Goal: Task Accomplishment & Management: Complete application form

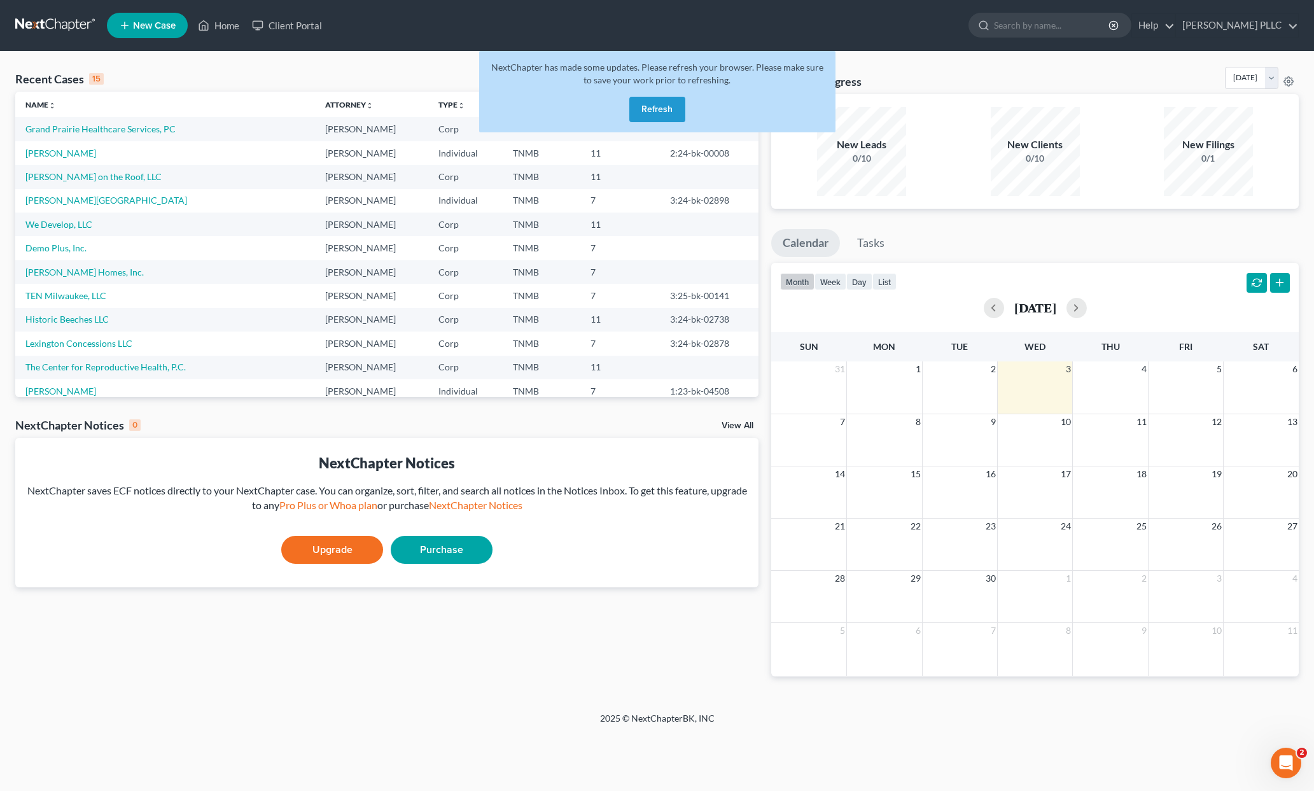
click at [663, 105] on button "Refresh" at bounding box center [657, 109] width 56 height 25
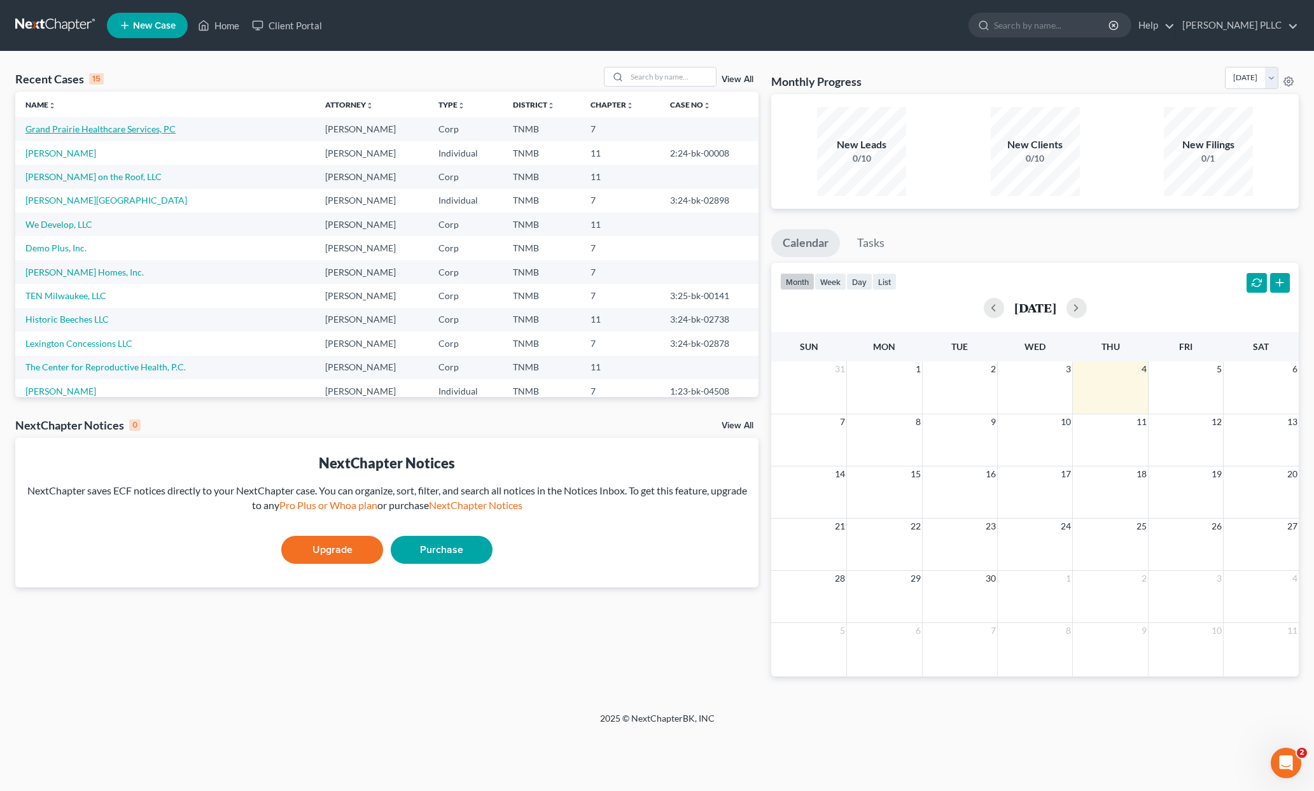
click at [137, 127] on link "Grand Prairie Healthcare Services, PC" at bounding box center [100, 128] width 150 height 11
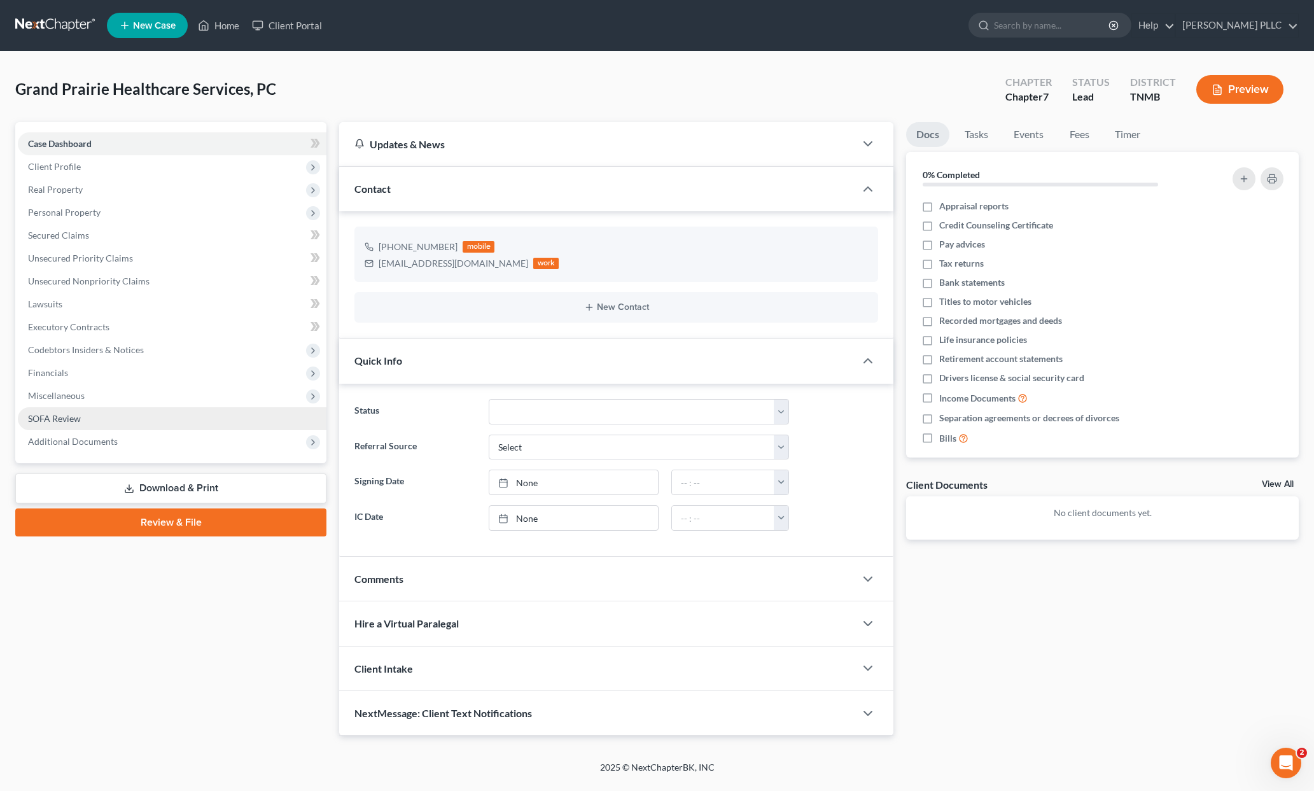
click at [62, 414] on span "SOFA Review" at bounding box center [54, 418] width 53 height 11
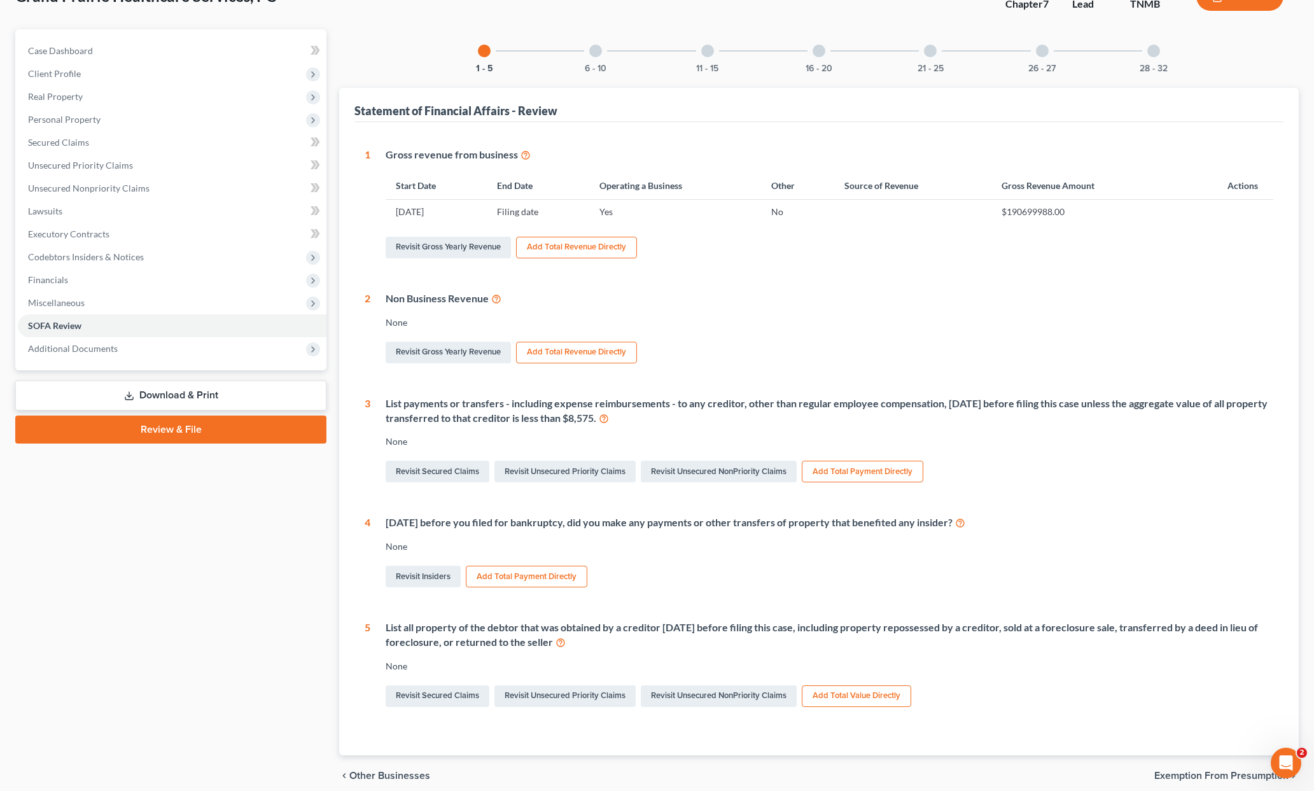
scroll to position [146, 0]
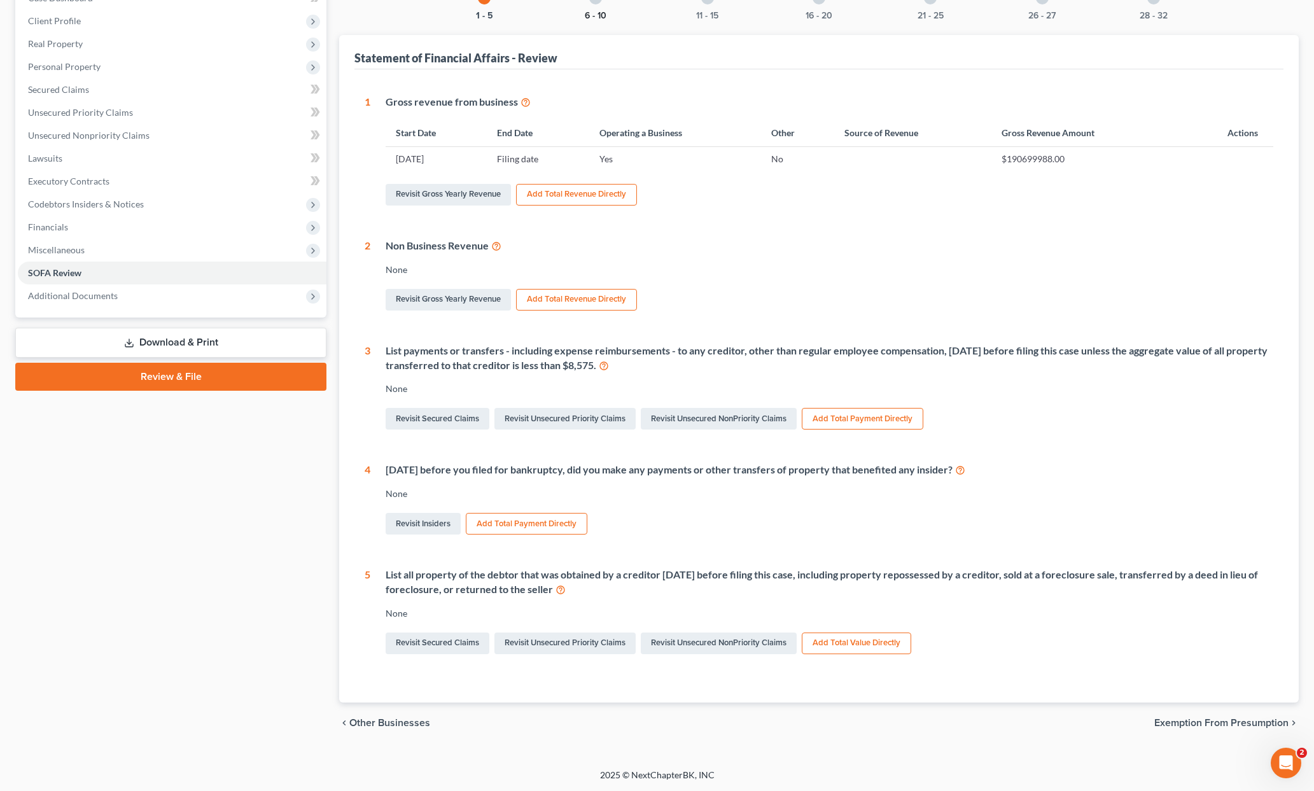
click at [600, 15] on button "6 - 10" at bounding box center [596, 15] width 22 height 9
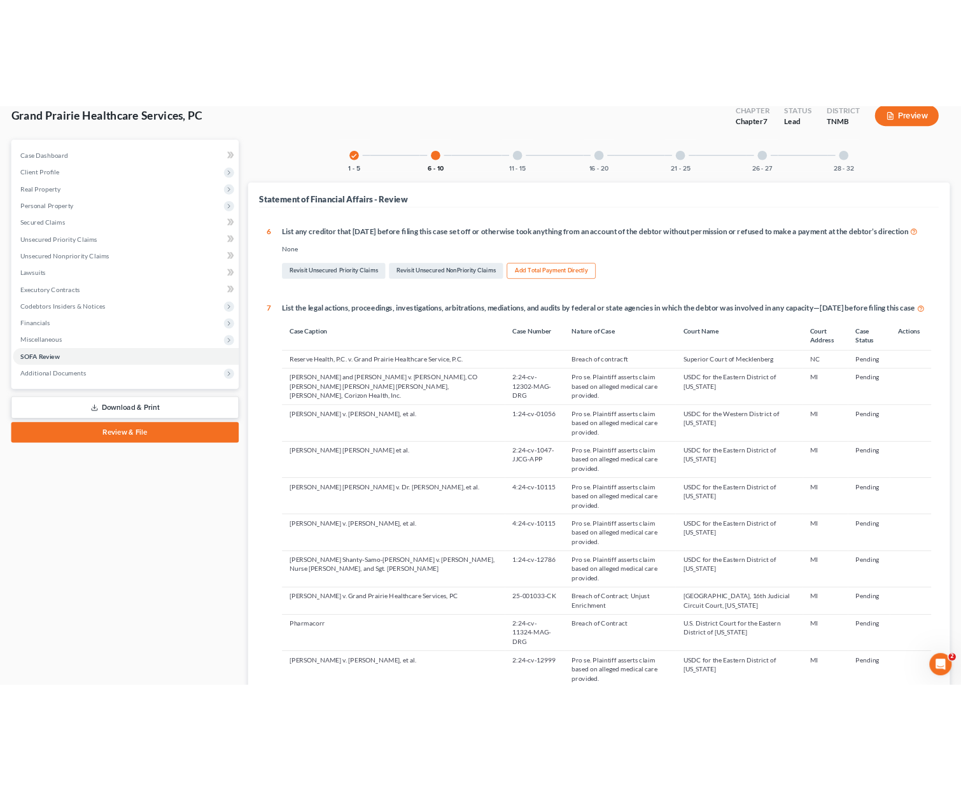
scroll to position [0, 0]
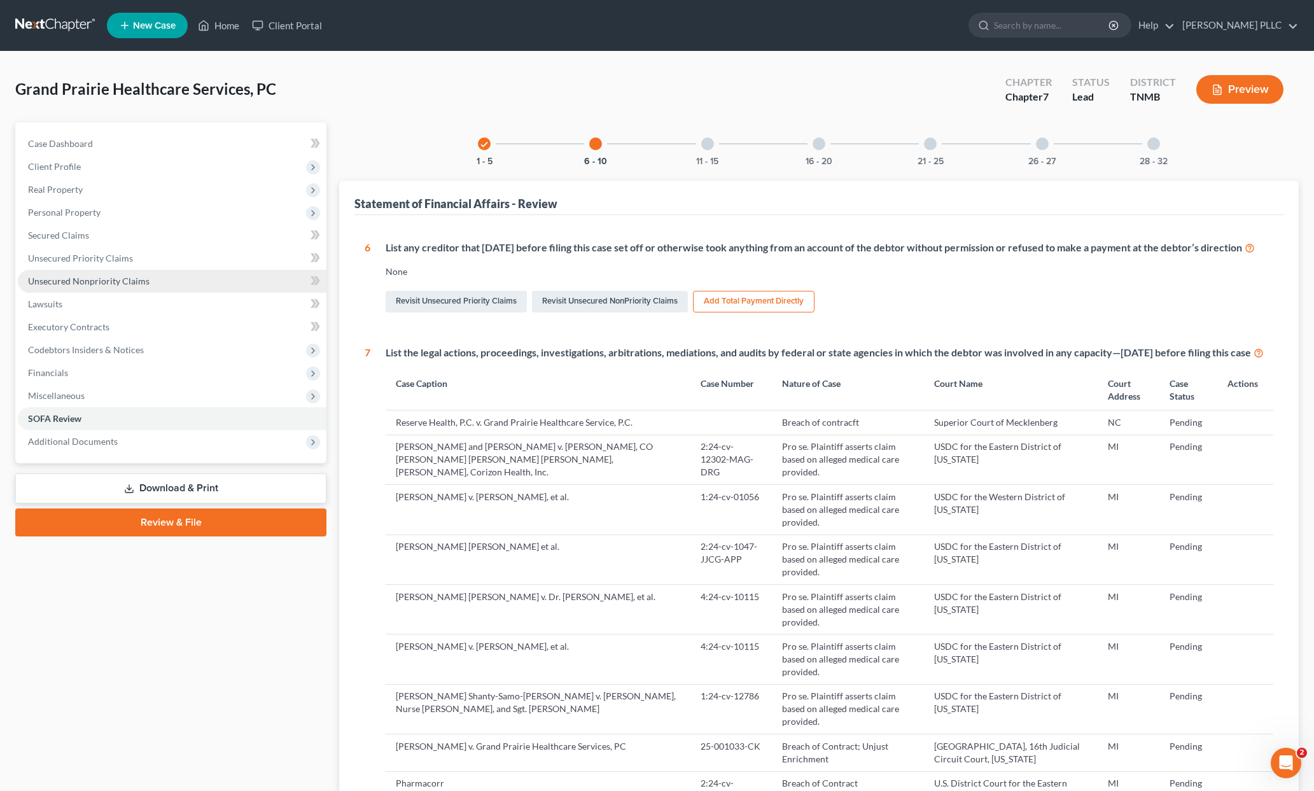
click at [70, 277] on span "Unsecured Nonpriority Claims" at bounding box center [89, 281] width 122 height 11
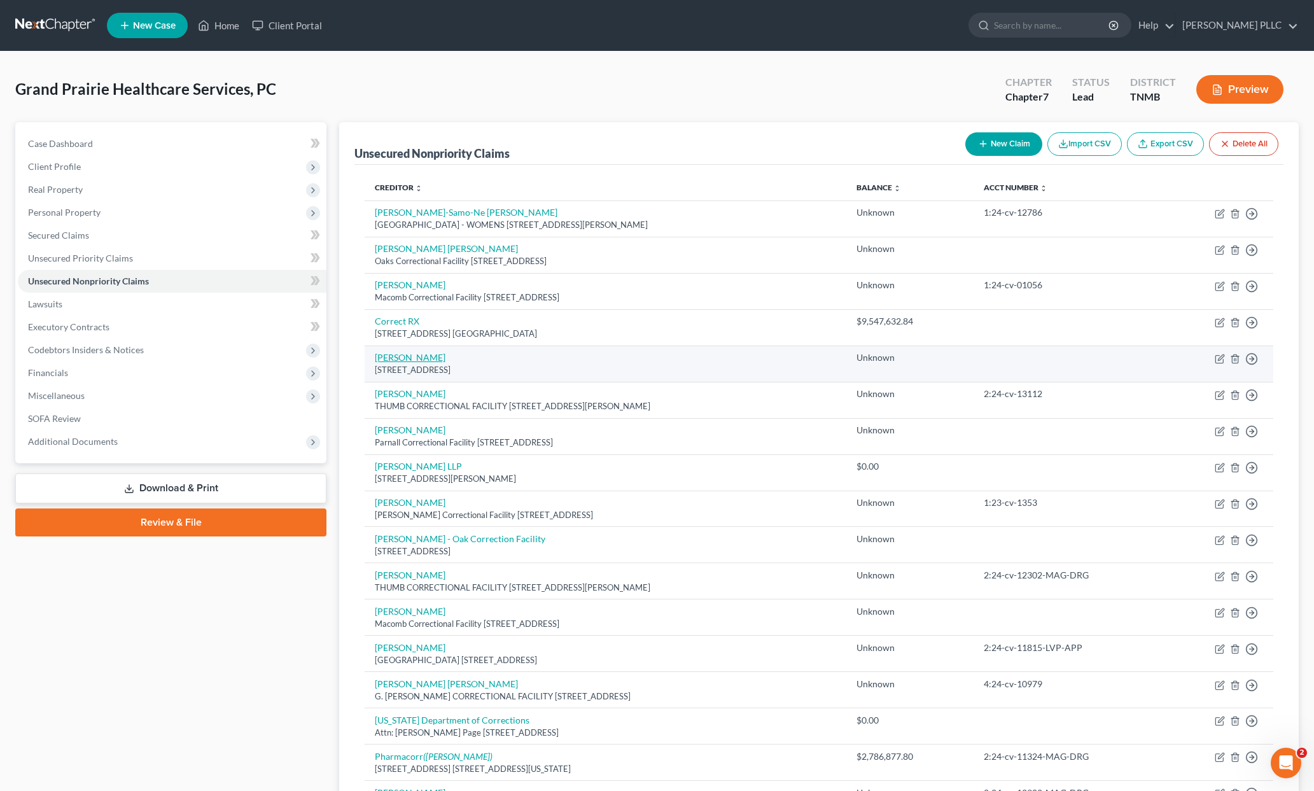
click at [430, 358] on link "Dr. Vasilis K. Pozios" at bounding box center [410, 357] width 71 height 11
select select "23"
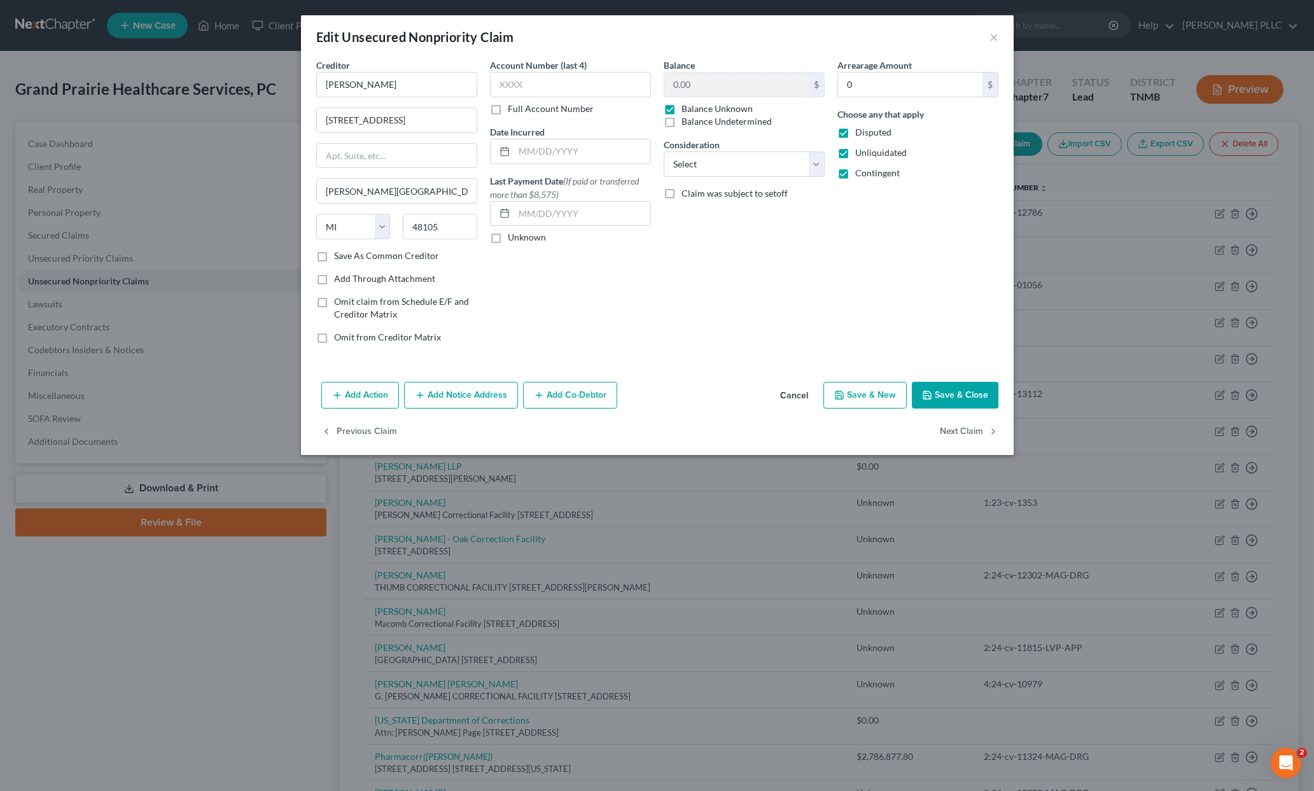
click at [475, 402] on button "Add Notice Address" at bounding box center [461, 395] width 114 height 27
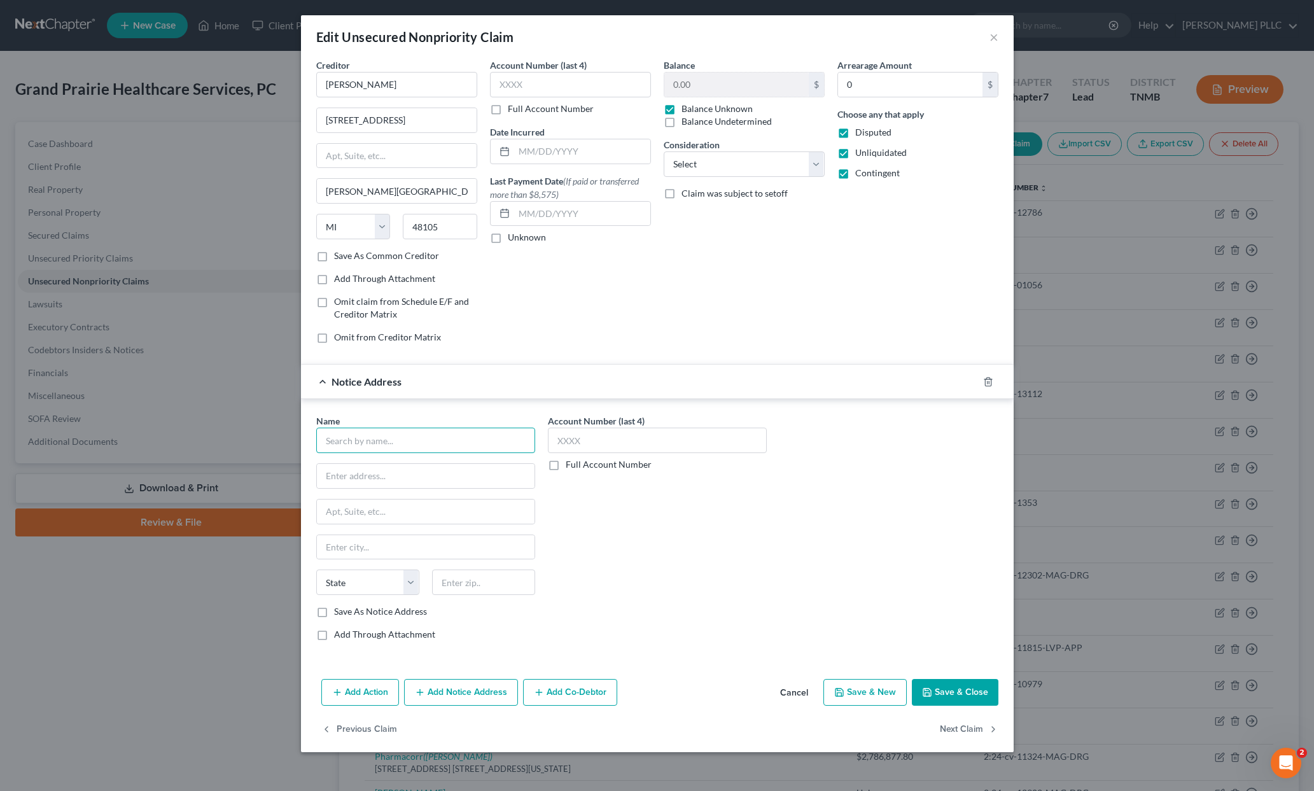
click at [440, 442] on input "text" at bounding box center [425, 440] width 219 height 25
type input "Kenneth R. Beams"
click at [443, 476] on input "text" at bounding box center [426, 476] width 218 height 24
type input "32400 Telegraph Road, Suite 103"
type input "Bingham Farms"
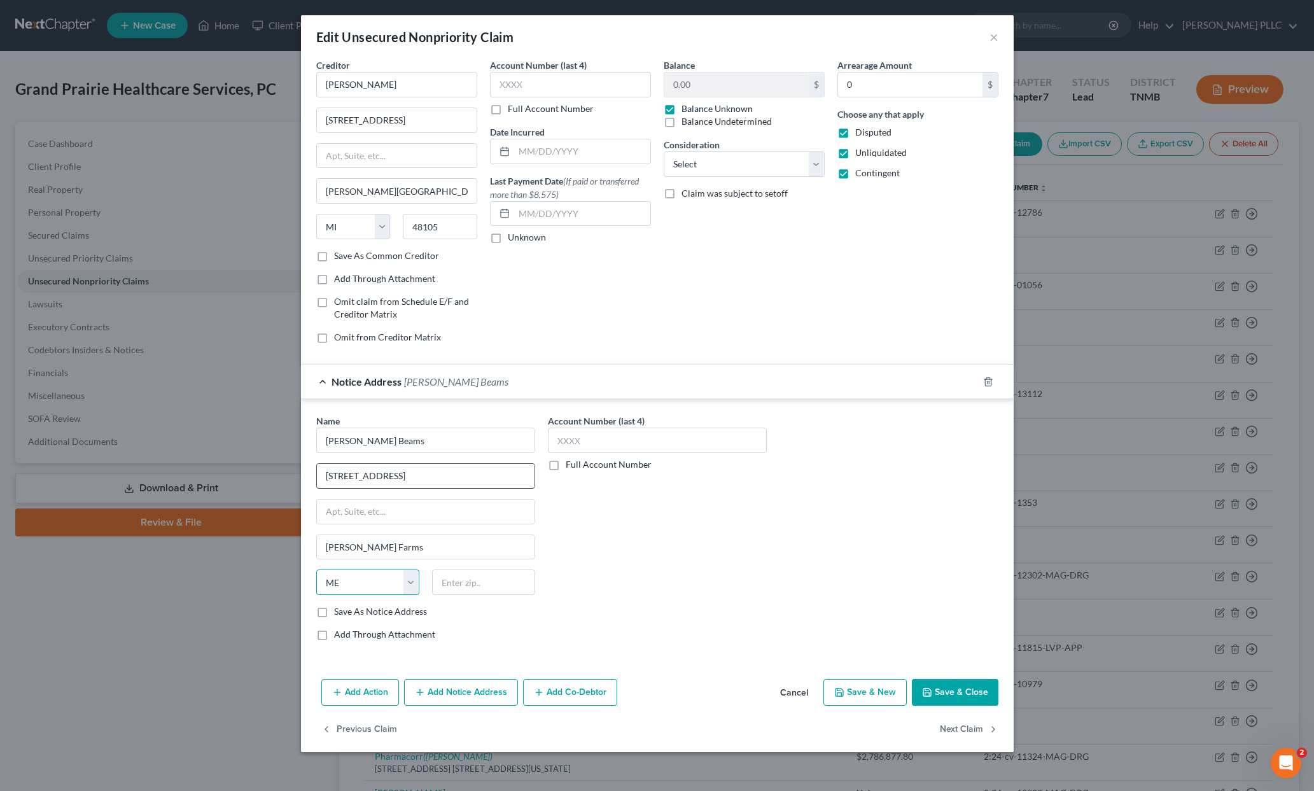
select select "23"
type input "48025"
click at [952, 692] on button "Save & Close" at bounding box center [955, 692] width 87 height 27
type input "Franklin"
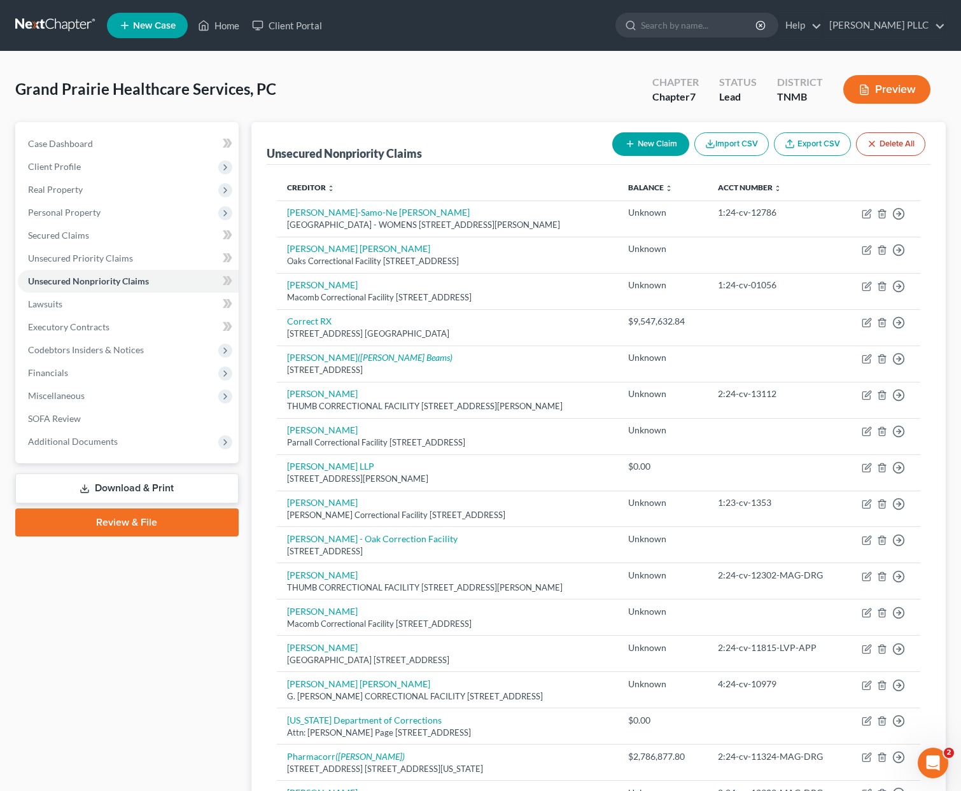
click at [122, 487] on link "Download & Print" at bounding box center [126, 488] width 223 height 30
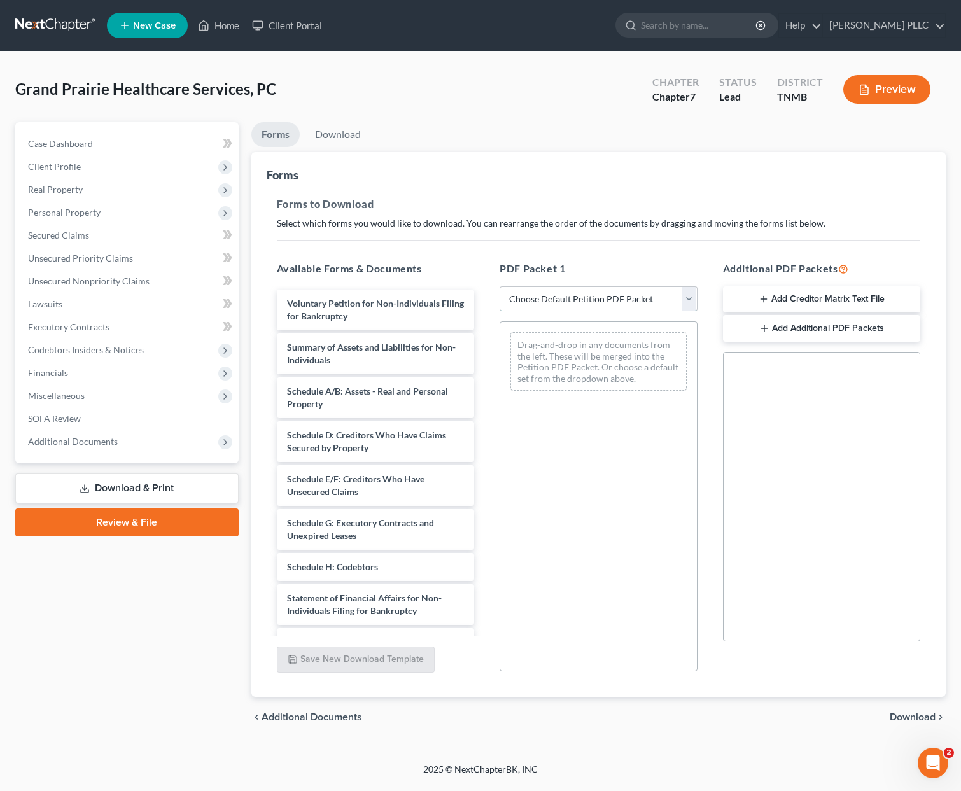
click at [539, 298] on select "Choose Default Petition PDF Packet Complete Bankruptcy Petition (all forms and …" at bounding box center [599, 298] width 198 height 25
select select "0"
click at [500, 286] on select "Choose Default Petition PDF Packet Complete Bankruptcy Petition (all forms and …" at bounding box center [599, 298] width 198 height 25
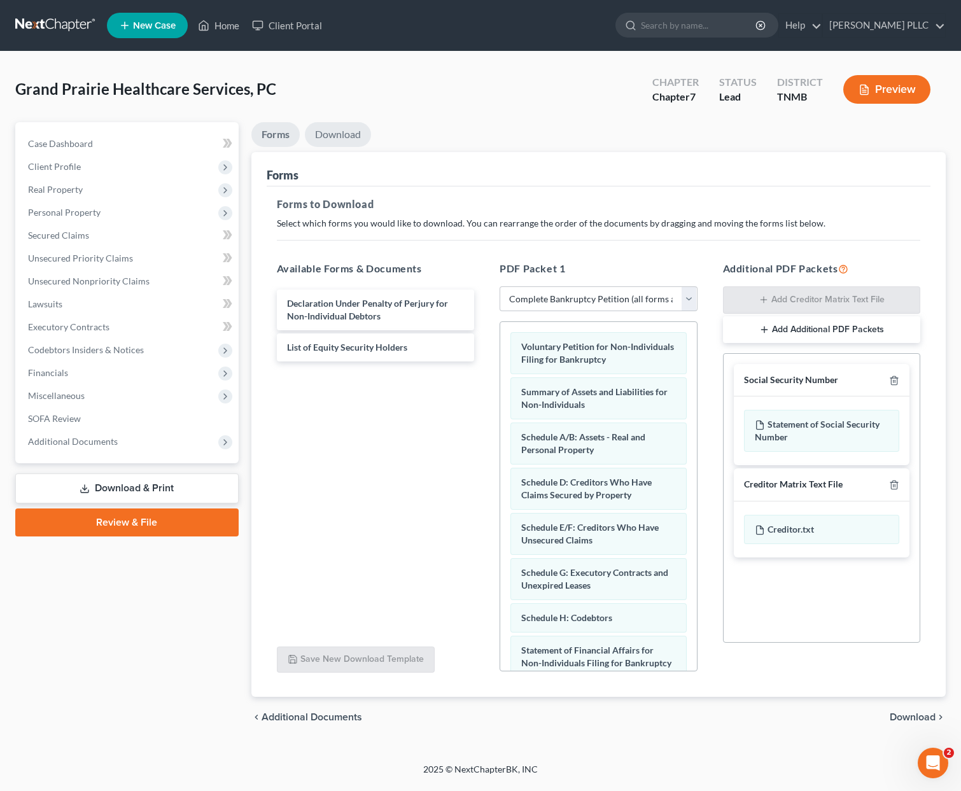
click at [344, 134] on link "Download" at bounding box center [338, 134] width 66 height 25
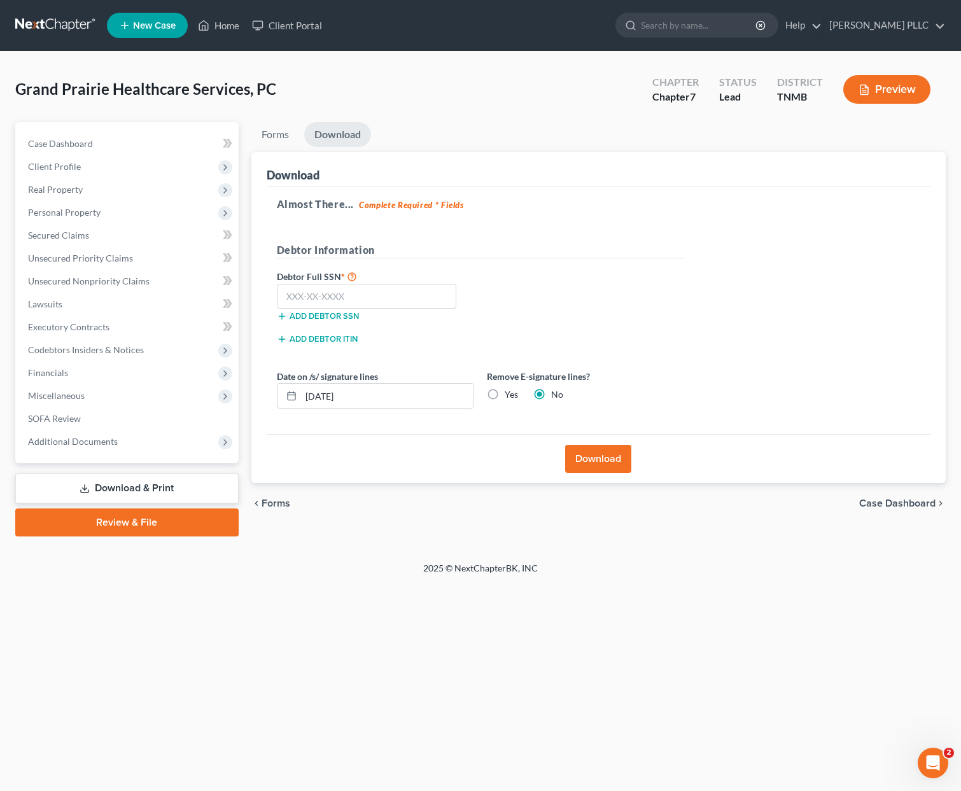
click at [591, 458] on button "Download" at bounding box center [598, 459] width 66 height 28
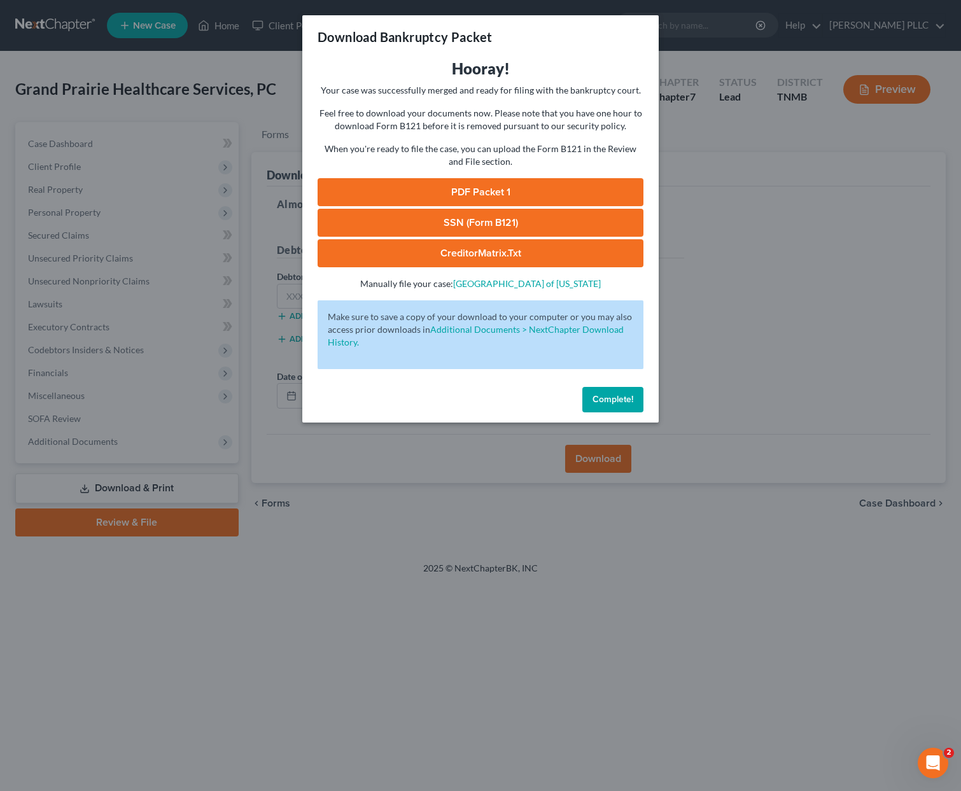
click at [510, 192] on link "PDF Packet 1" at bounding box center [481, 192] width 326 height 28
click at [482, 223] on link "SSN (Form B121)" at bounding box center [481, 223] width 326 height 28
click at [461, 253] on link "CreditorMatrix.txt" at bounding box center [481, 253] width 326 height 28
click at [738, 239] on div "Download Bankruptcy Packet Hooray! Your case was successfully merged and ready …" at bounding box center [480, 395] width 961 height 791
